Goal: Transaction & Acquisition: Purchase product/service

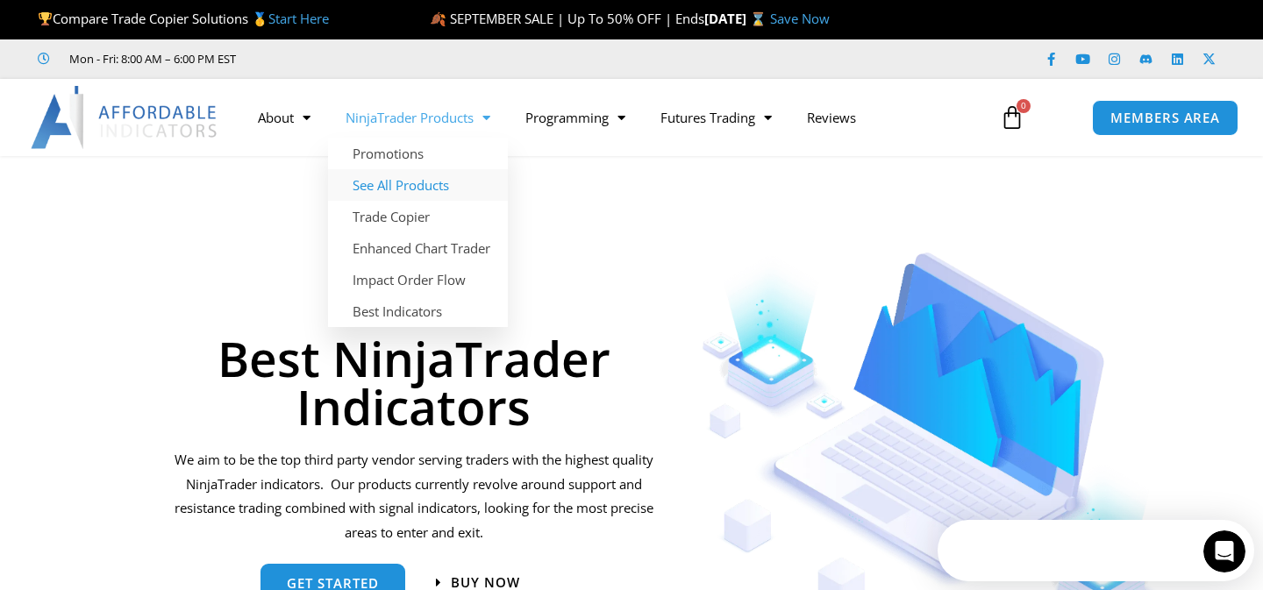
click at [415, 178] on link "See All Products" at bounding box center [418, 185] width 180 height 32
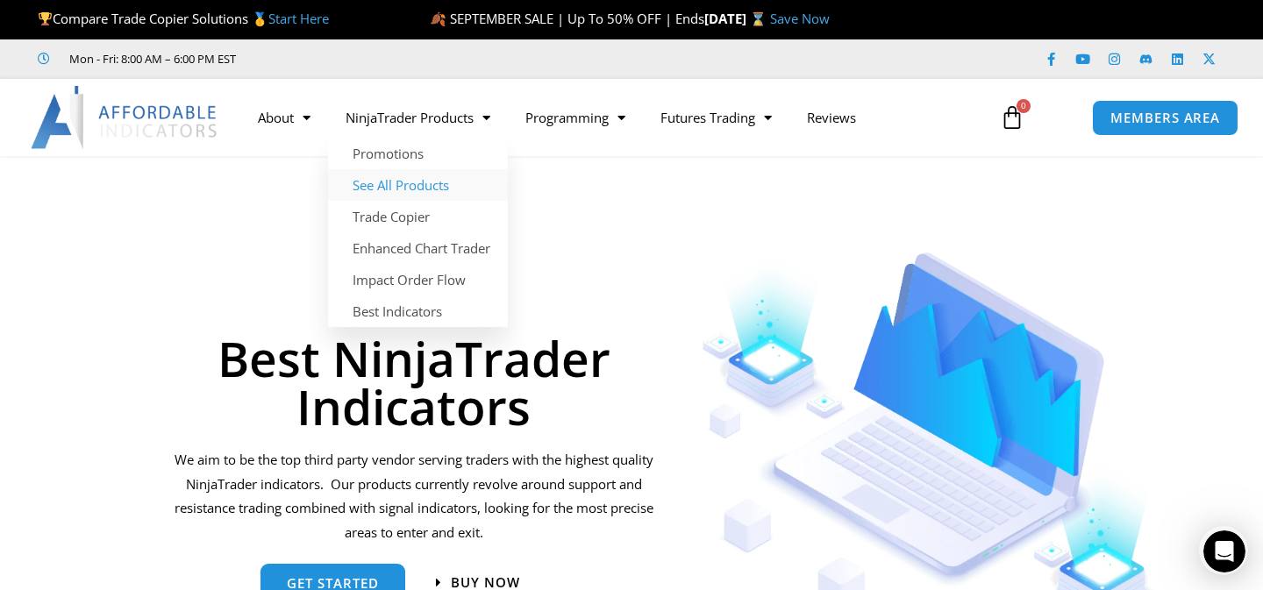
click at [415, 178] on link "See All Products" at bounding box center [418, 185] width 180 height 32
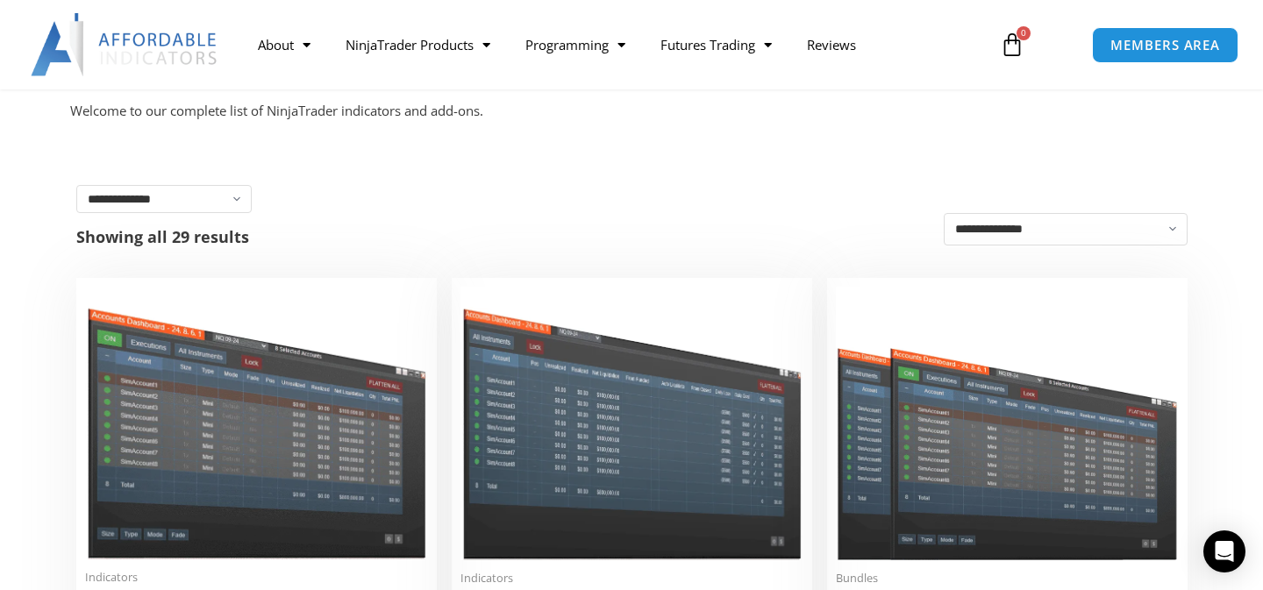
scroll to position [288, 0]
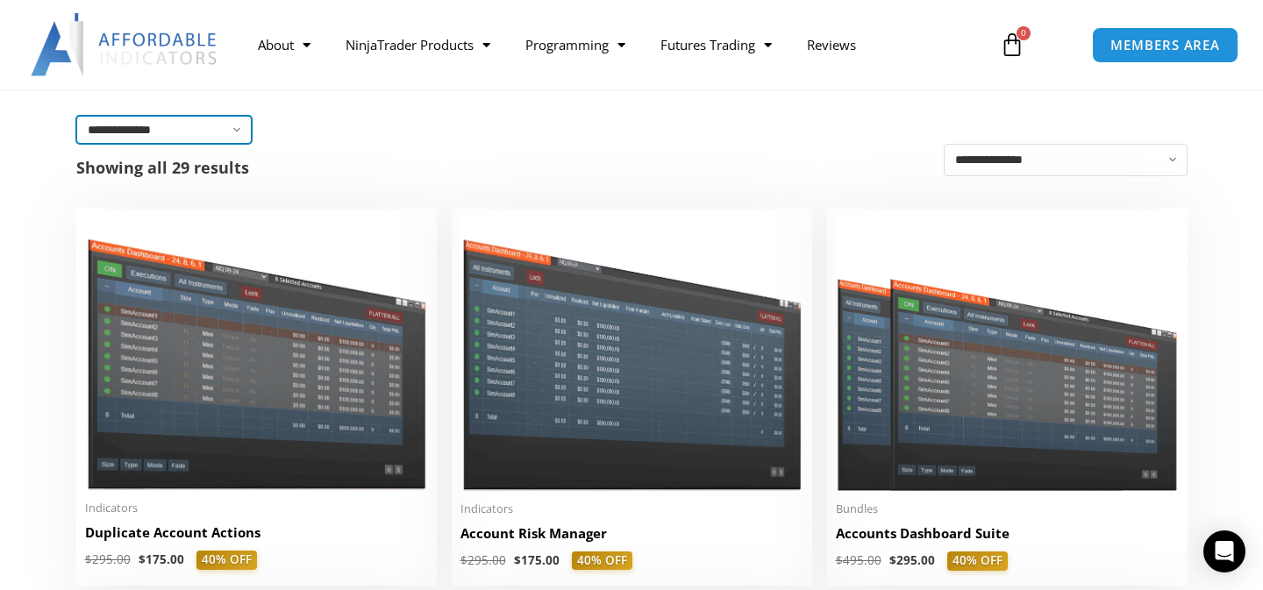
select select "**********"
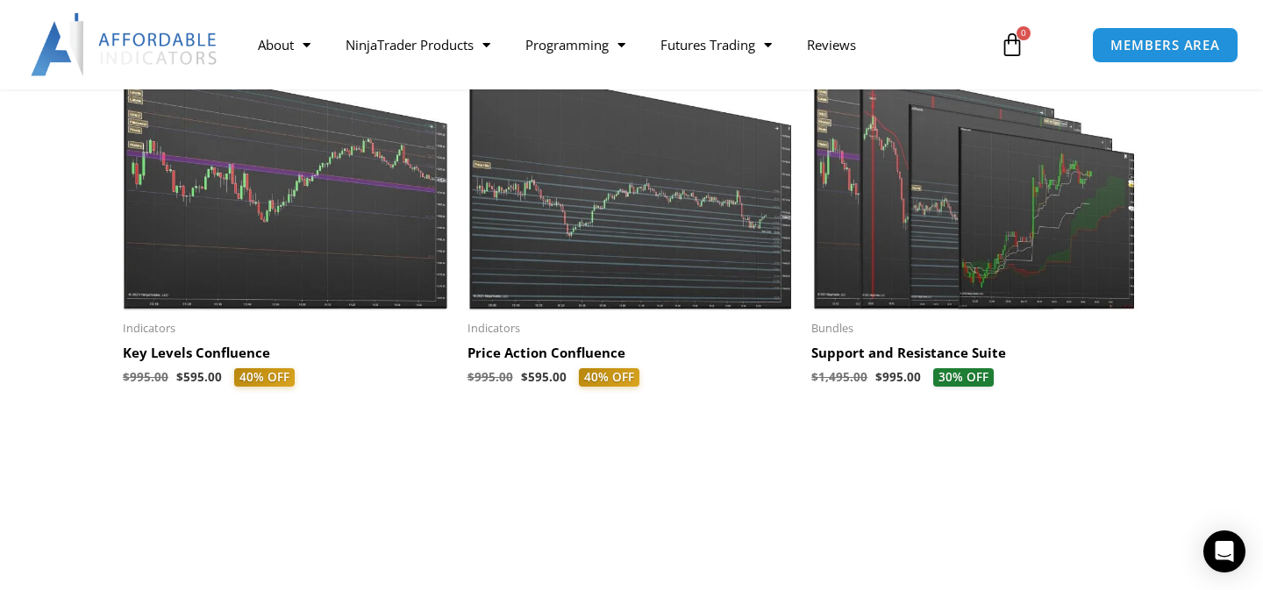
scroll to position [779, 0]
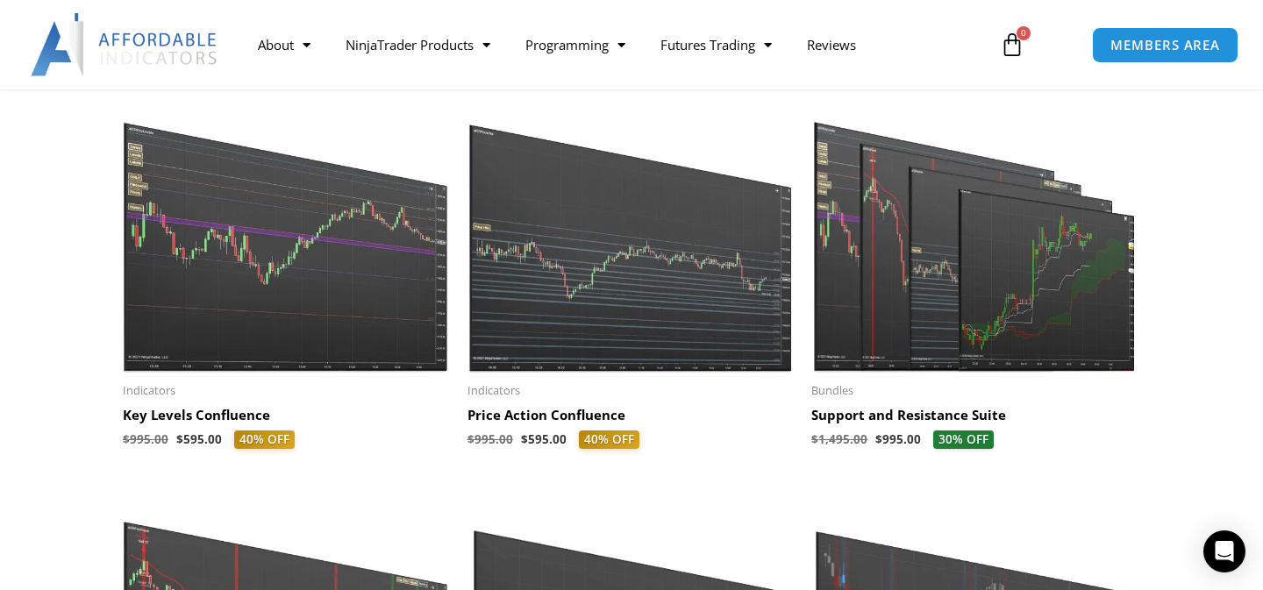
click at [967, 264] on img at bounding box center [974, 231] width 327 height 281
